Goal: Transaction & Acquisition: Purchase product/service

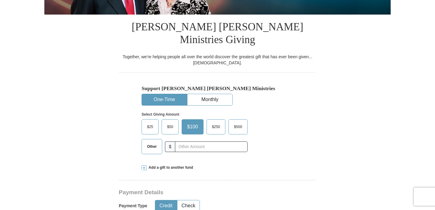
scroll to position [146, 0]
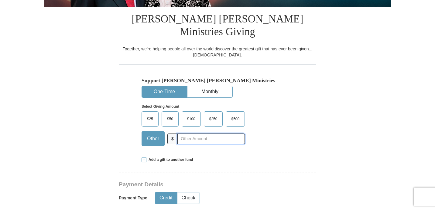
click at [185, 134] on input "text" at bounding box center [211, 139] width 67 height 11
click at [190, 115] on span "$100" at bounding box center [191, 119] width 14 height 9
click at [0, 0] on input "$100" at bounding box center [0, 0] width 0 height 0
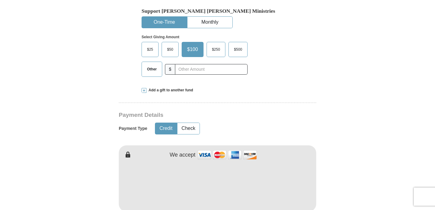
scroll to position [233, 0]
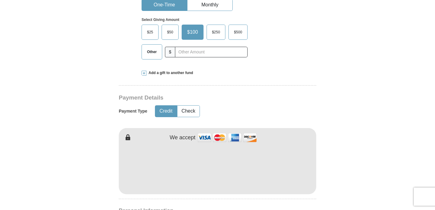
type input "[PERSON_NAME]"
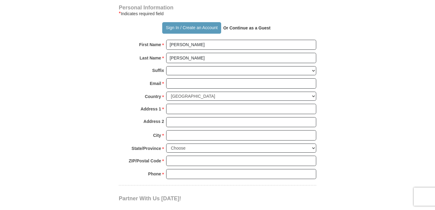
scroll to position [435, 0]
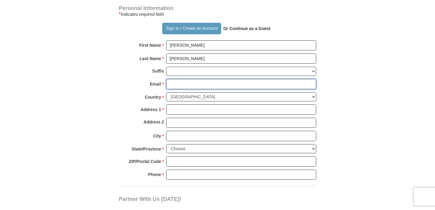
click at [185, 79] on input "Email *" at bounding box center [241, 84] width 150 height 10
type input "[EMAIL_ADDRESS][DOMAIN_NAME]"
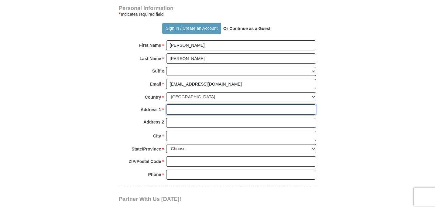
type input "[STREET_ADDRESS]"
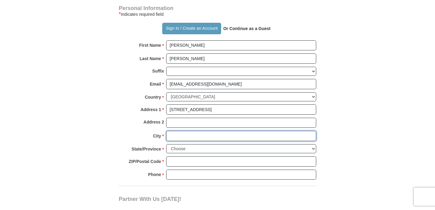
type input "HAVRE DE GRACE"
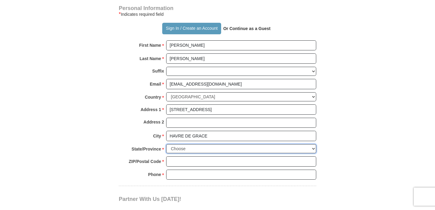
select select "MD"
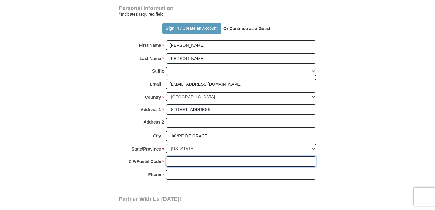
type input "21078-2575"
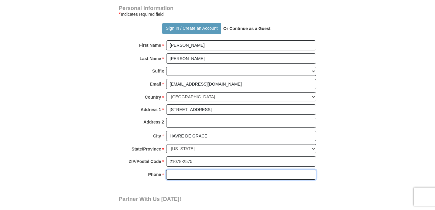
type input "4432999152"
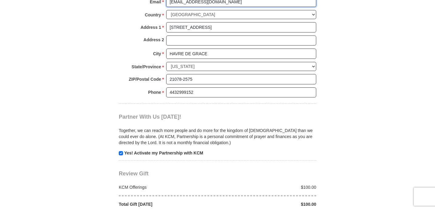
scroll to position [547, 0]
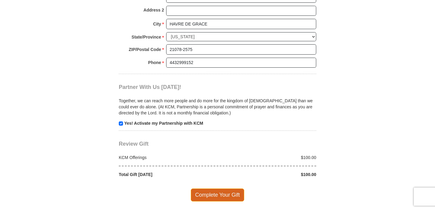
click at [217, 189] on span "Complete Your Gift" at bounding box center [218, 195] width 54 height 13
